Goal: Information Seeking & Learning: Learn about a topic

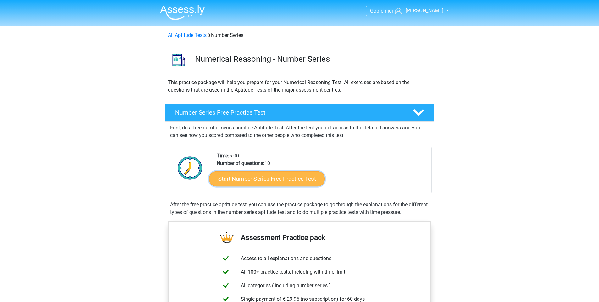
click at [291, 179] on link "Start Number Series Free Practice Test" at bounding box center [267, 178] width 116 height 15
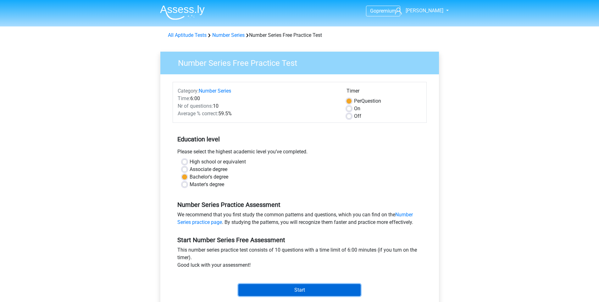
click at [279, 289] on input "Start" at bounding box center [299, 290] width 122 height 12
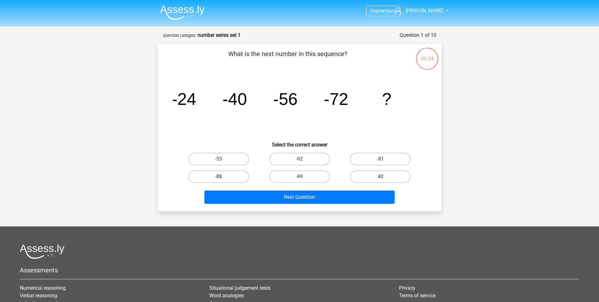
click at [216, 177] on label "-88" at bounding box center [218, 176] width 61 height 13
click at [219, 177] on input "-88" at bounding box center [221, 178] width 4 height 4
radio input "true"
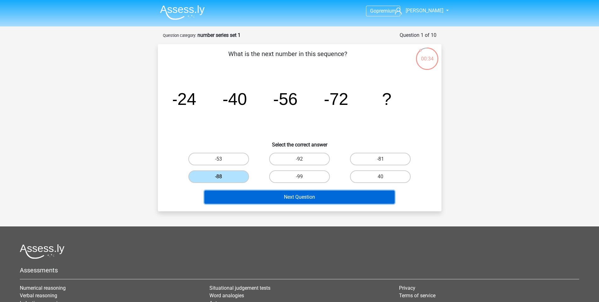
click at [260, 200] on button "Next Question" at bounding box center [299, 196] width 190 height 13
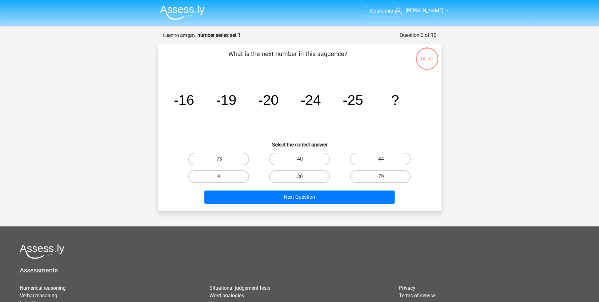
scroll to position [31, 0]
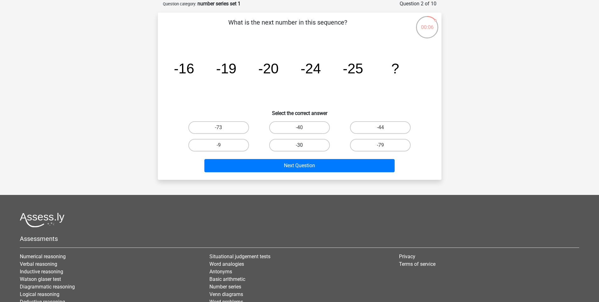
click at [287, 145] on label "-30" at bounding box center [299, 145] width 61 height 13
click at [299, 145] on input "-30" at bounding box center [301, 147] width 4 height 4
radio input "true"
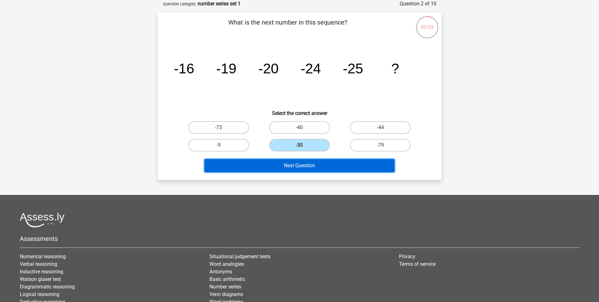
click at [270, 164] on button "Next Question" at bounding box center [299, 165] width 190 height 13
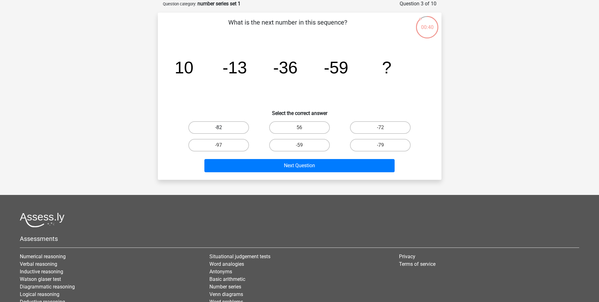
click at [238, 128] on label "-82" at bounding box center [218, 127] width 61 height 13
click at [223, 128] on input "-82" at bounding box center [221, 129] width 4 height 4
radio input "true"
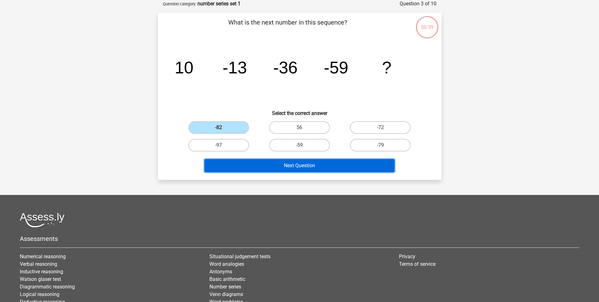
click at [257, 159] on button "Next Question" at bounding box center [299, 165] width 190 height 13
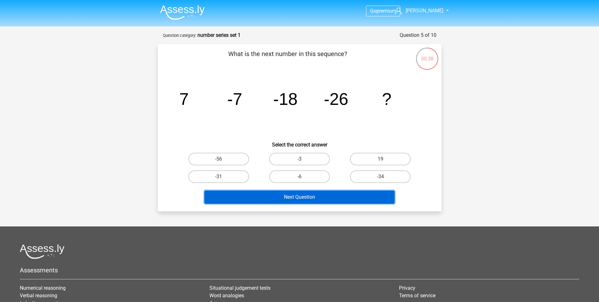
click at [293, 193] on button "Next Question" at bounding box center [299, 196] width 190 height 13
click at [286, 199] on button "Next Question" at bounding box center [299, 196] width 190 height 13
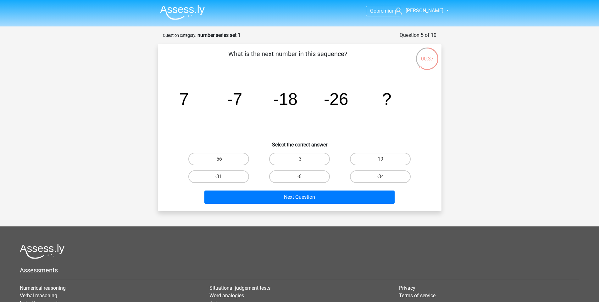
click at [300, 160] on input "-3" at bounding box center [301, 161] width 4 height 4
radio input "true"
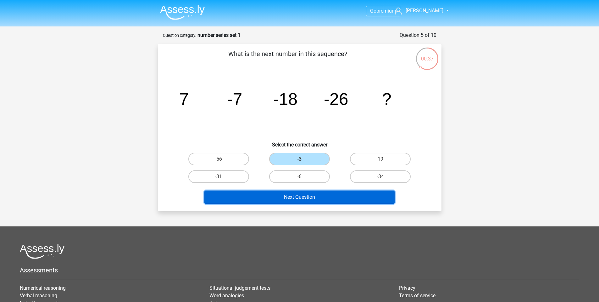
click at [295, 199] on button "Next Question" at bounding box center [299, 196] width 190 height 13
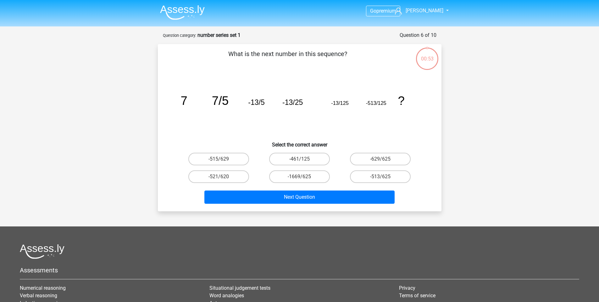
scroll to position [31, 0]
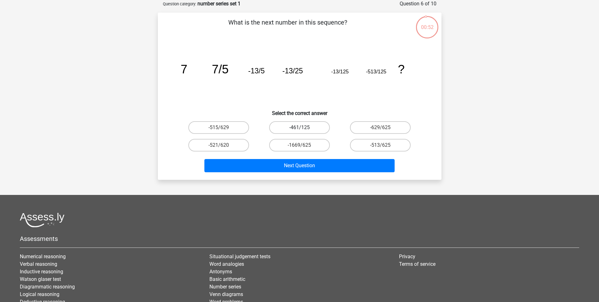
click at [299, 130] on label "-461/125" at bounding box center [299, 127] width 61 height 13
click at [299, 130] on input "-461/125" at bounding box center [301, 129] width 4 height 4
radio input "true"
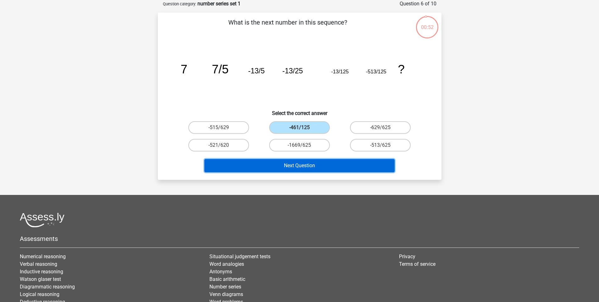
click at [298, 163] on button "Next Question" at bounding box center [299, 165] width 190 height 13
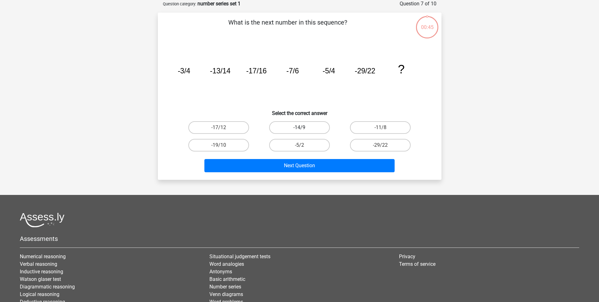
click at [301, 127] on label "-14/9" at bounding box center [299, 127] width 61 height 13
click at [301, 127] on input "-14/9" at bounding box center [301, 129] width 4 height 4
radio input "true"
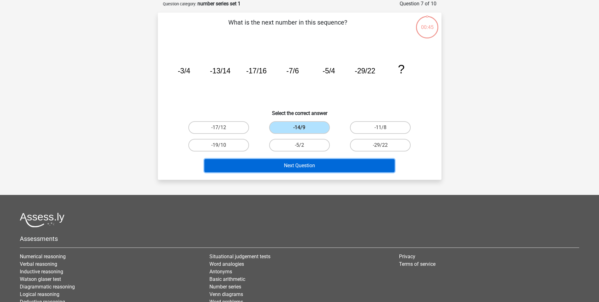
click at [297, 166] on button "Next Question" at bounding box center [299, 165] width 190 height 13
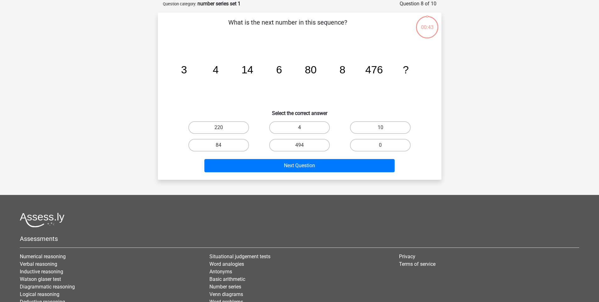
click at [302, 126] on label "4" at bounding box center [299, 127] width 61 height 13
click at [302, 127] on input "4" at bounding box center [301, 129] width 4 height 4
radio input "true"
click at [296, 173] on div "Next Question" at bounding box center [299, 167] width 243 height 16
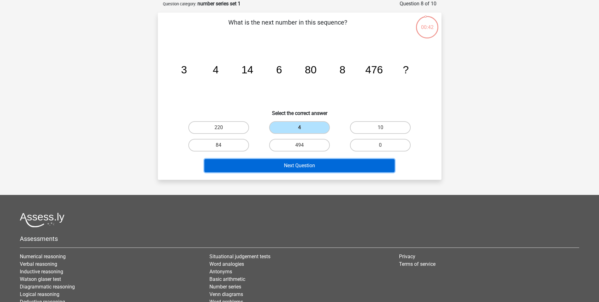
click at [298, 160] on button "Next Question" at bounding box center [299, 165] width 190 height 13
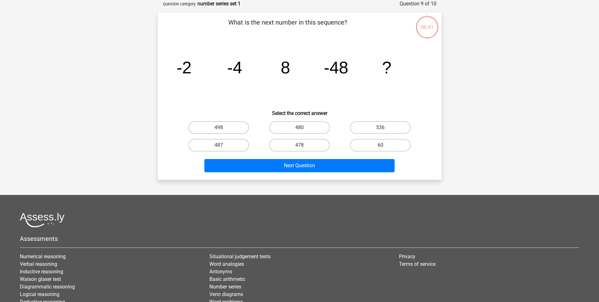
click at [301, 124] on label "480" at bounding box center [299, 127] width 61 height 13
click at [301, 127] on input "480" at bounding box center [301, 129] width 4 height 4
radio input "true"
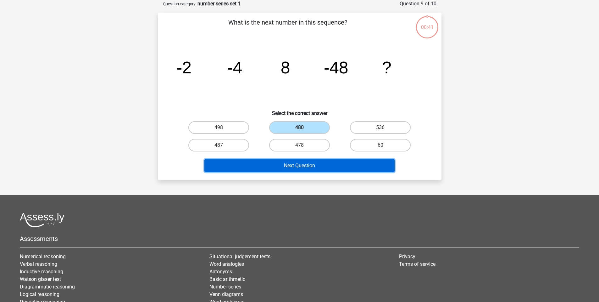
click at [296, 166] on button "Next Question" at bounding box center [299, 165] width 190 height 13
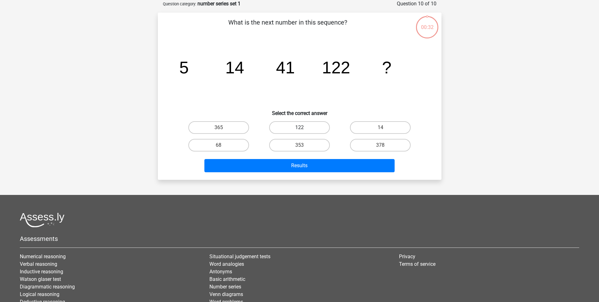
click at [304, 130] on label "122" at bounding box center [299, 127] width 61 height 13
click at [303, 130] on input "122" at bounding box center [301, 129] width 4 height 4
radio input "true"
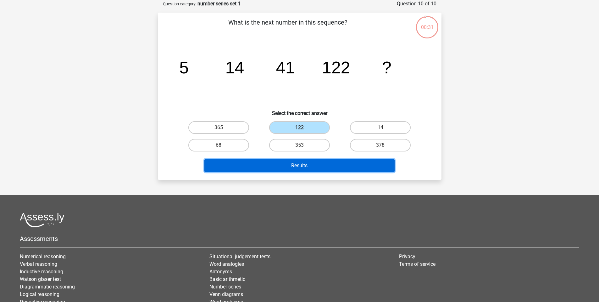
click at [300, 163] on button "Results" at bounding box center [299, 165] width 190 height 13
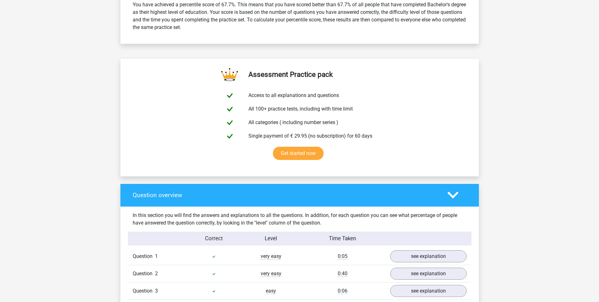
scroll to position [440, 0]
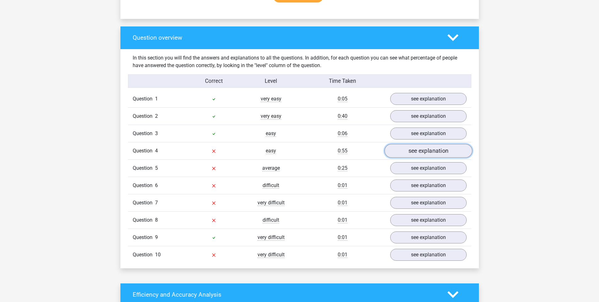
click at [412, 151] on link "see explanation" at bounding box center [428, 151] width 88 height 14
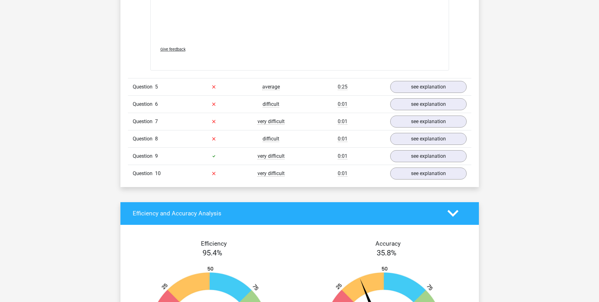
scroll to position [1069, 0]
